Goal: Task Accomplishment & Management: Use online tool/utility

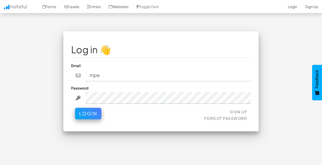
type input "mpetriella@ignitexds.com"
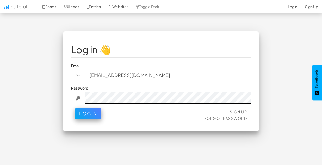
click at [75, 108] on button "Login" at bounding box center [88, 113] width 26 height 11
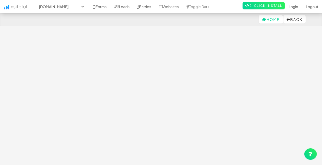
select select "2428"
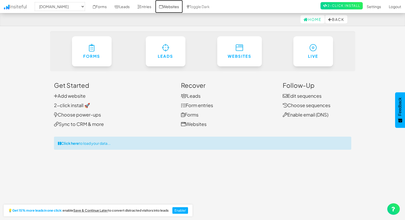
click at [173, 4] on link "Websites" at bounding box center [169, 6] width 28 height 13
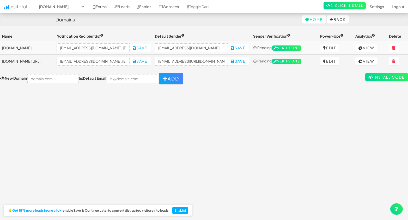
select select "2428"
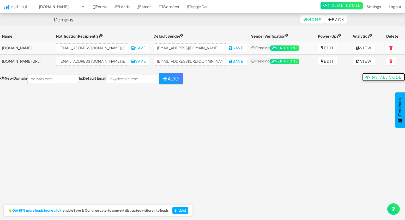
click at [376, 80] on link "Install Code" at bounding box center [383, 77] width 43 height 8
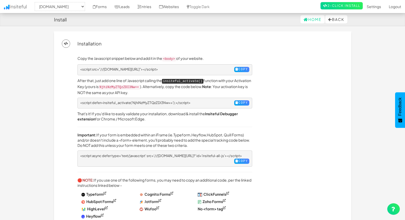
select select "2428"
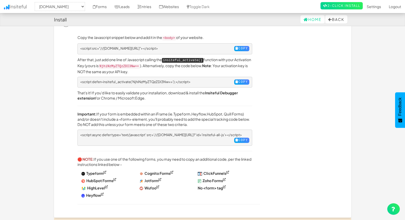
scroll to position [25, 0]
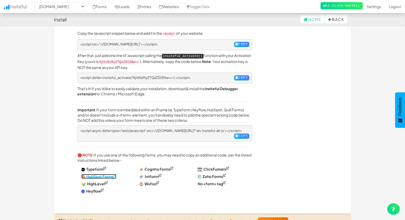
click at [113, 174] on strong "HubSpot Forms" at bounding box center [99, 176] width 27 height 5
